Goal: Task Accomplishment & Management: Manage account settings

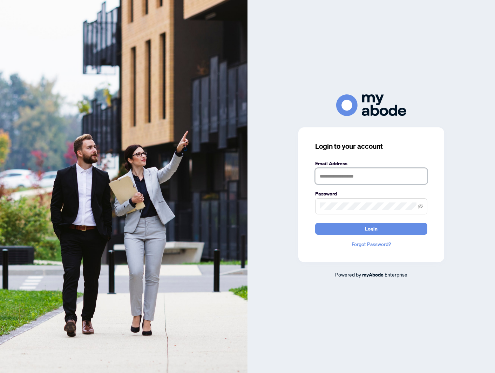
type input "**********"
click at [333, 235] on div "**********" at bounding box center [371, 194] width 146 height 135
click at [336, 231] on button "Login" at bounding box center [371, 229] width 112 height 12
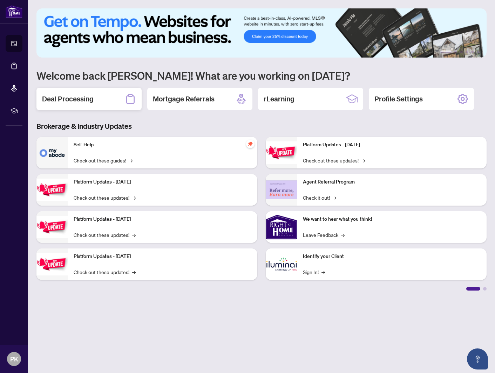
click at [96, 102] on div "Deal Processing" at bounding box center [88, 99] width 105 height 22
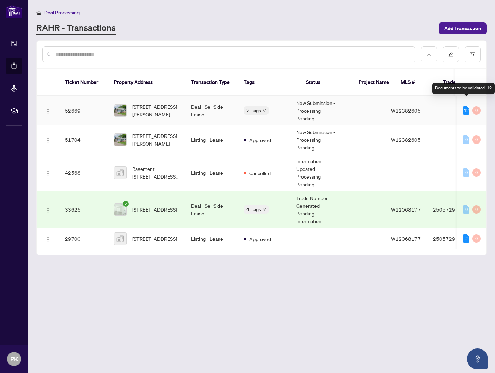
click at [466, 106] on div "12" at bounding box center [466, 110] width 6 height 8
click at [291, 96] on td "2 Tags" at bounding box center [264, 110] width 53 height 29
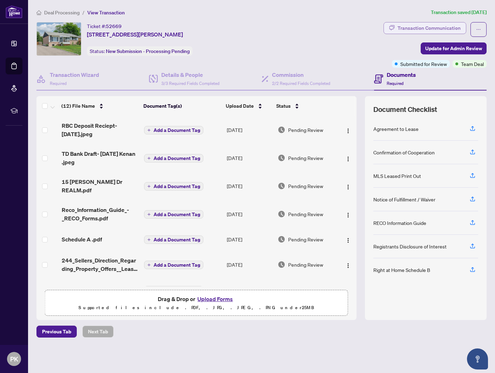
click at [417, 28] on div "Transaction Communication" at bounding box center [429, 27] width 63 height 11
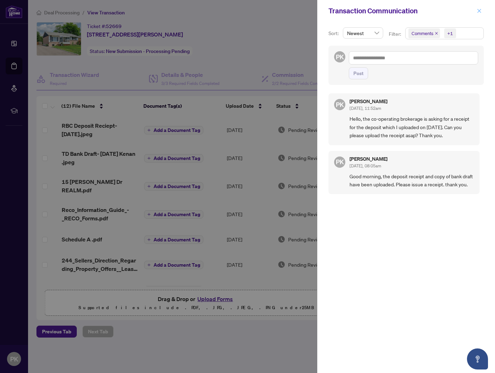
click at [479, 8] on icon "close" at bounding box center [479, 10] width 5 height 5
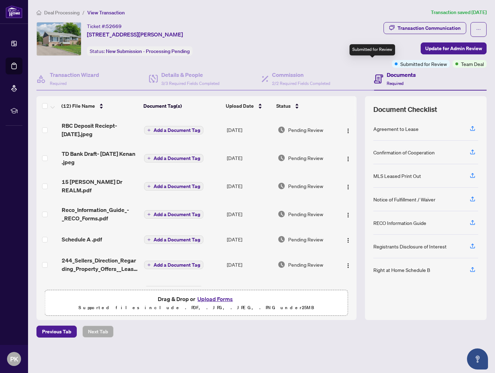
click at [400, 62] on span "Submitted for Review" at bounding box center [423, 64] width 47 height 8
click at [99, 125] on span "RBC Deposit Reciept- Sept 12 2025.jpeg" at bounding box center [100, 129] width 77 height 17
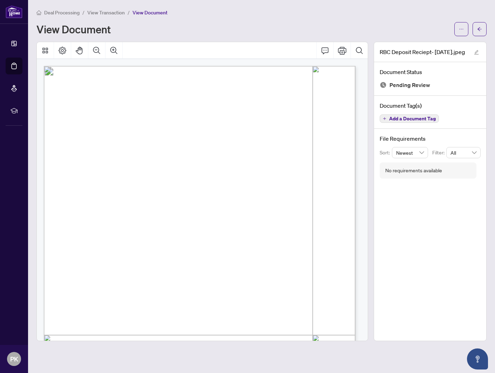
click at [385, 117] on icon "plus" at bounding box center [385, 118] width 0 height 3
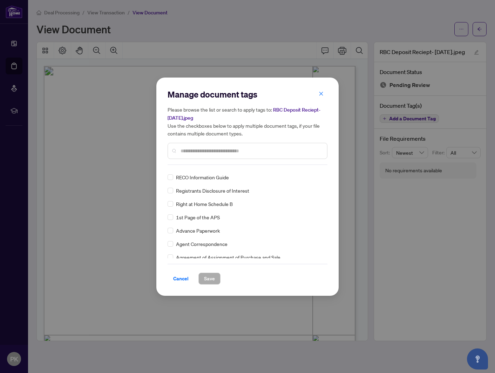
scroll to position [83, 0]
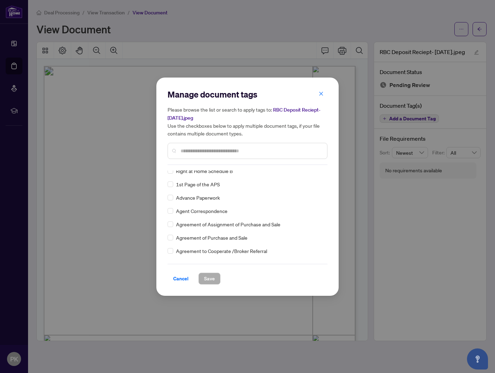
click at [224, 151] on input "text" at bounding box center [251, 151] width 141 height 8
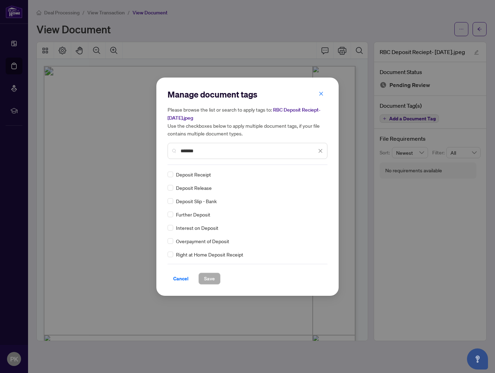
scroll to position [40, 0]
type input "*******"
click at [206, 277] on span "Save" at bounding box center [209, 278] width 11 height 11
